Goal: Information Seeking & Learning: Learn about a topic

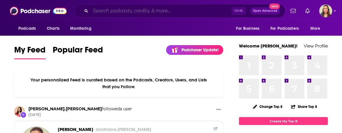
click at [134, 12] on input "Search podcasts, credits, & more..." at bounding box center [161, 10] width 141 height 9
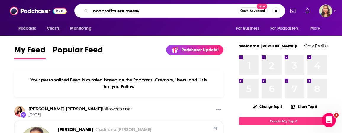
type input "nonprofits are messy"
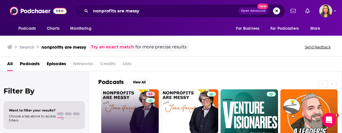
click at [139, 117] on link "62 Nonprofits Are Messy: Lessons in Leadership | Fundraising | Board Developmen…" at bounding box center [129, 118] width 57 height 57
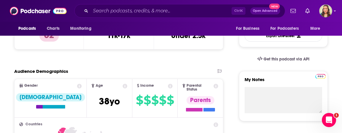
scroll to position [202, 0]
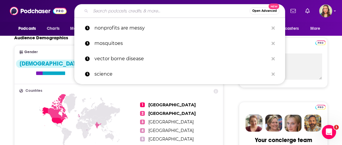
click at [133, 11] on input "Search podcasts, credits, & more..." at bounding box center [170, 10] width 159 height 9
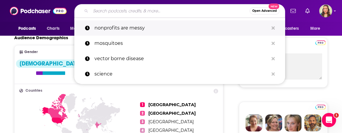
click at [130, 28] on p "nonprofits are messy" at bounding box center [181, 27] width 174 height 15
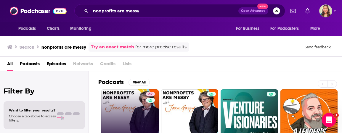
click at [133, 106] on link "62 Nonprofits Are Messy: Lessons in Leadership | Fundraising | Board Developmen…" at bounding box center [129, 118] width 57 height 57
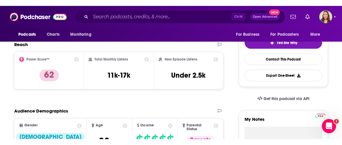
scroll to position [169, 0]
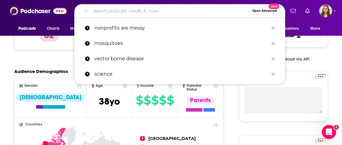
click at [144, 9] on input "Search podcasts, credits, & more..." at bounding box center [170, 10] width 159 height 9
click at [21, 50] on div "Power Score™ 62" at bounding box center [49, 30] width 70 height 37
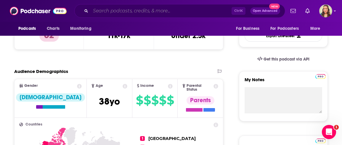
click at [158, 13] on input "Search podcasts, credits, & more..." at bounding box center [161, 10] width 141 height 9
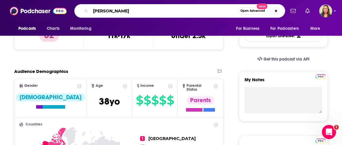
click at [112, 12] on input "[PERSON_NAME]" at bounding box center [164, 10] width 147 height 9
type input "[PERSON_NAME]"
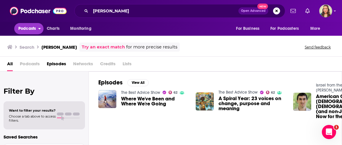
click at [31, 30] on span "Podcasts" at bounding box center [26, 29] width 17 height 8
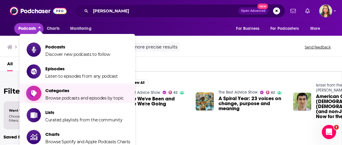
click at [61, 96] on span "Categories Browse podcasts and episodes by topic" at bounding box center [84, 93] width 78 height 15
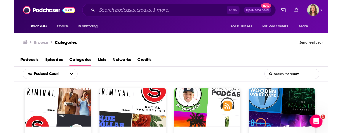
scroll to position [1, 0]
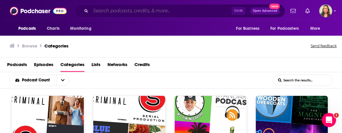
click at [145, 11] on input "Search podcasts, credits, & more..." at bounding box center [161, 10] width 141 height 9
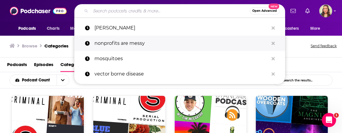
click at [130, 42] on p "nonprofits are messy" at bounding box center [181, 43] width 174 height 15
type input "nonprofits are messy"
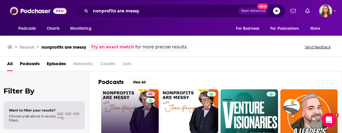
click at [124, 103] on link "62 Nonprofits Are Messy: Lessons in Leadership | Fundraising | Board Developmen…" at bounding box center [129, 118] width 57 height 57
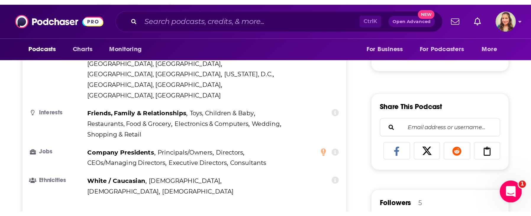
scroll to position [337, 0]
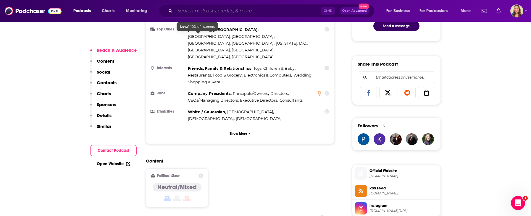
click at [205, 7] on input "Search podcasts, credits, & more..." at bounding box center [248, 10] width 146 height 9
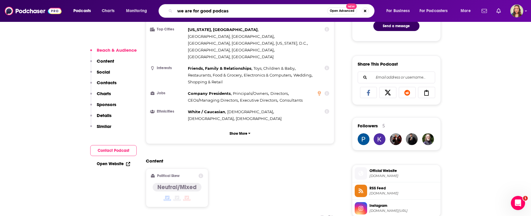
type input "we are for good podcast"
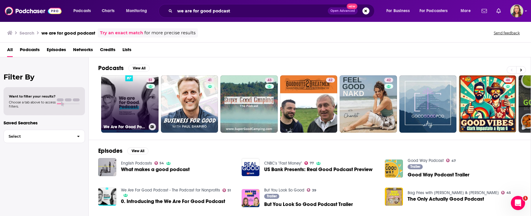
click at [130, 104] on link "51 We Are For Good Podcast - The Podcast for Nonprofits" at bounding box center [129, 103] width 57 height 57
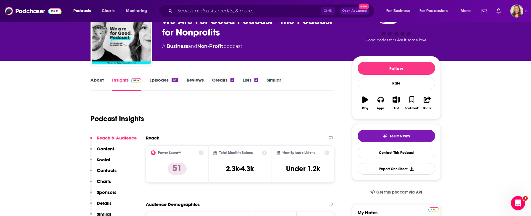
scroll to position [34, 0]
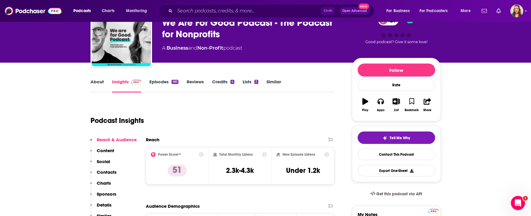
click at [163, 85] on link "Episodes 661" at bounding box center [163, 86] width 29 height 14
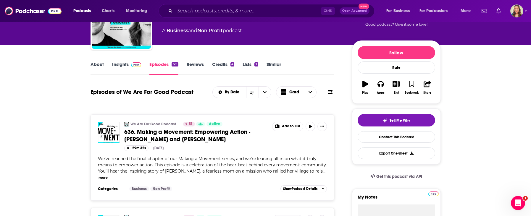
scroll to position [67, 0]
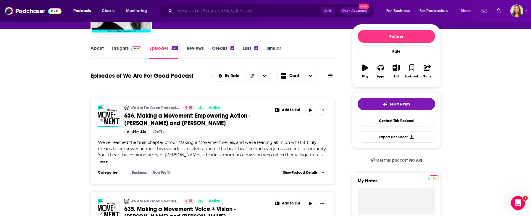
click at [205, 11] on input "Search podcasts, credits, & more..." at bounding box center [248, 10] width 146 height 9
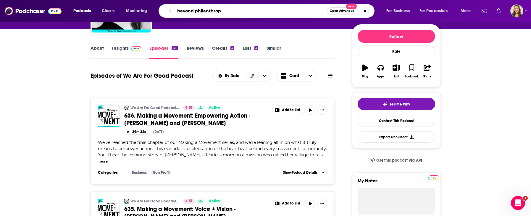
type input "beyond philanthropy"
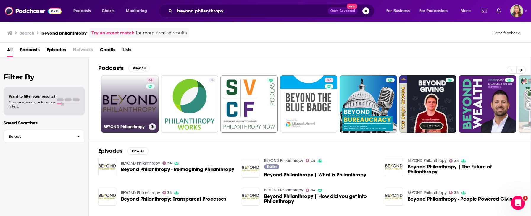
click at [128, 100] on link "34 BEYOND Philanthropy" at bounding box center [129, 103] width 57 height 57
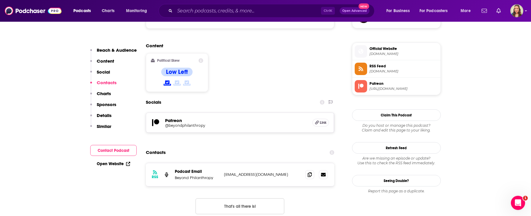
scroll to position [506, 0]
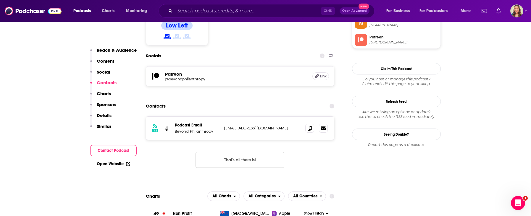
click at [100, 119] on button "Details" at bounding box center [100, 118] width 21 height 11
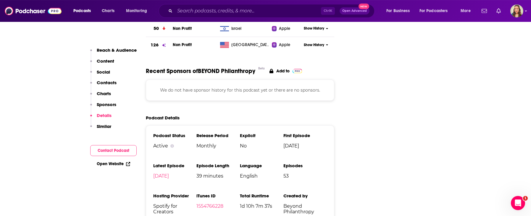
scroll to position [741, 0]
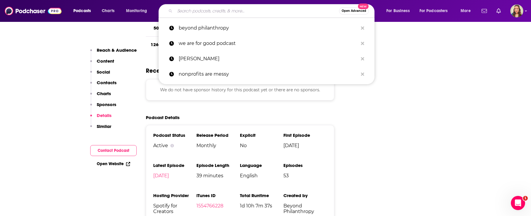
click at [230, 9] on input "Search podcasts, credits, & more..." at bounding box center [257, 10] width 164 height 9
click at [216, 42] on p "we are for good podcast" at bounding box center [268, 43] width 179 height 15
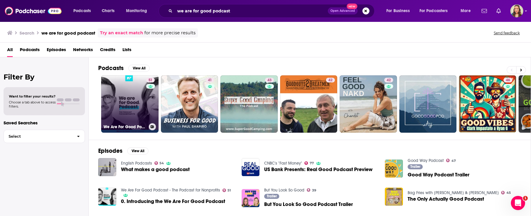
click at [130, 103] on link "51 We Are For Good Podcast - The Podcast for Nonprofits" at bounding box center [129, 103] width 57 height 57
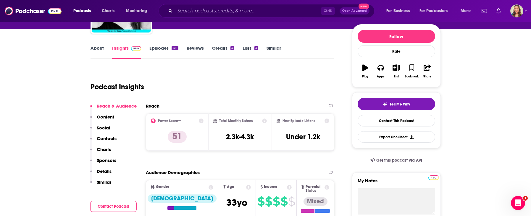
click at [109, 133] on p "Details" at bounding box center [104, 172] width 15 height 6
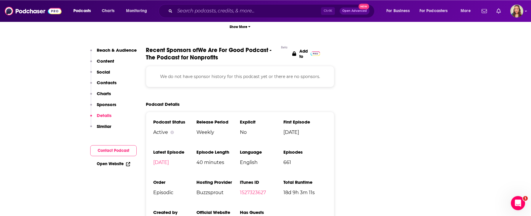
scroll to position [878, 0]
click at [185, 10] on input "Search podcasts, credits, & more..." at bounding box center [248, 10] width 146 height 9
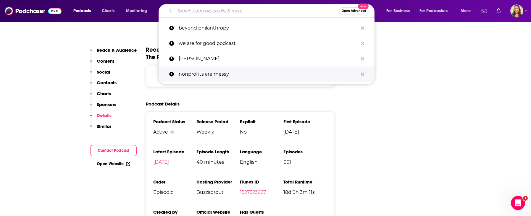
click at [206, 76] on p "nonprofits are messy" at bounding box center [268, 74] width 179 height 15
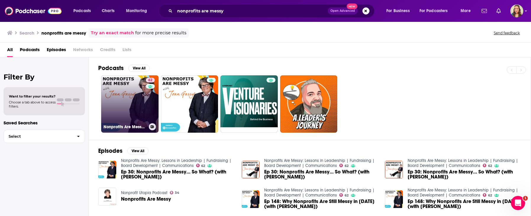
click at [133, 92] on link "62 Nonprofits Are Messy: Lessons in Leadership | Fundraising | Board Developmen…" at bounding box center [129, 103] width 57 height 57
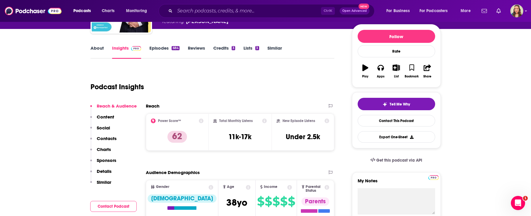
click at [110, 133] on p "Details" at bounding box center [104, 172] width 15 height 6
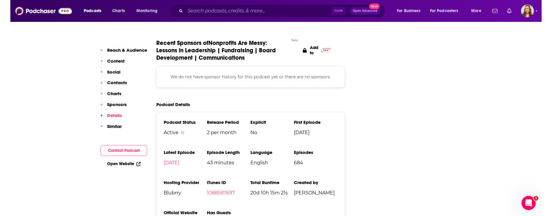
scroll to position [949, 0]
